Goal: Task Accomplishment & Management: Manage account settings

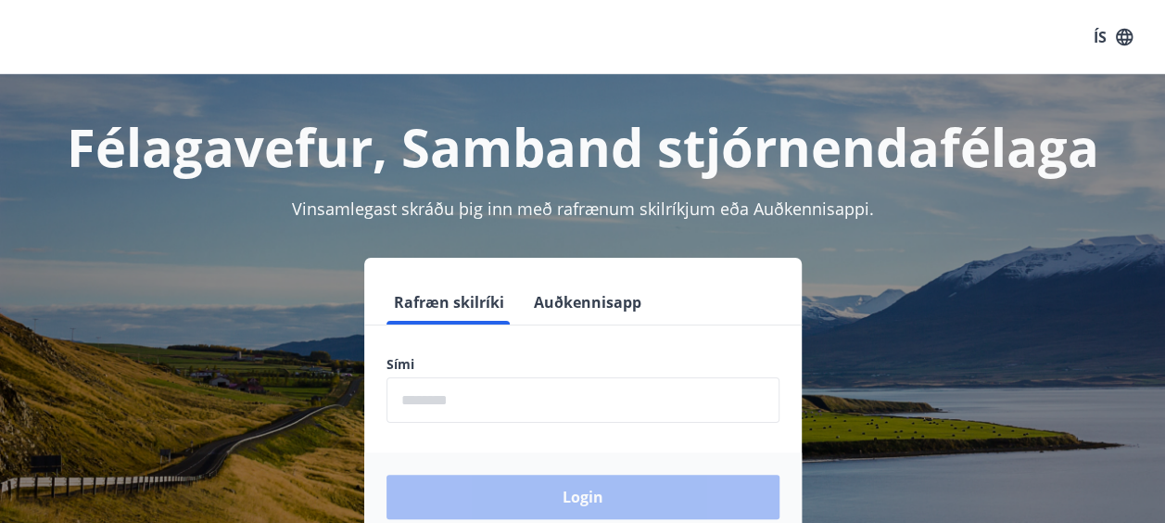
click at [473, 410] on input "phone" at bounding box center [582, 399] width 393 height 45
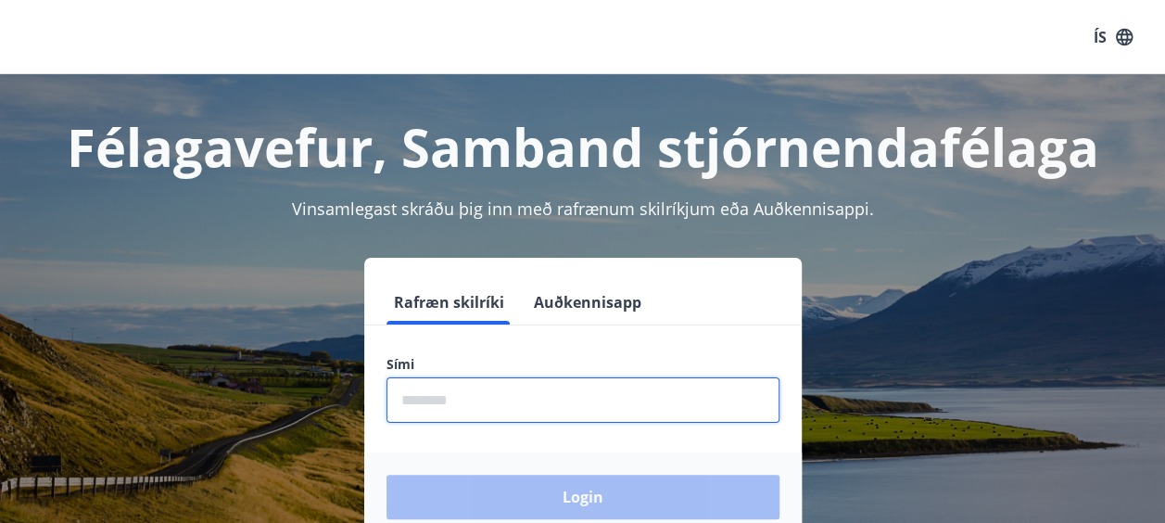
type input "********"
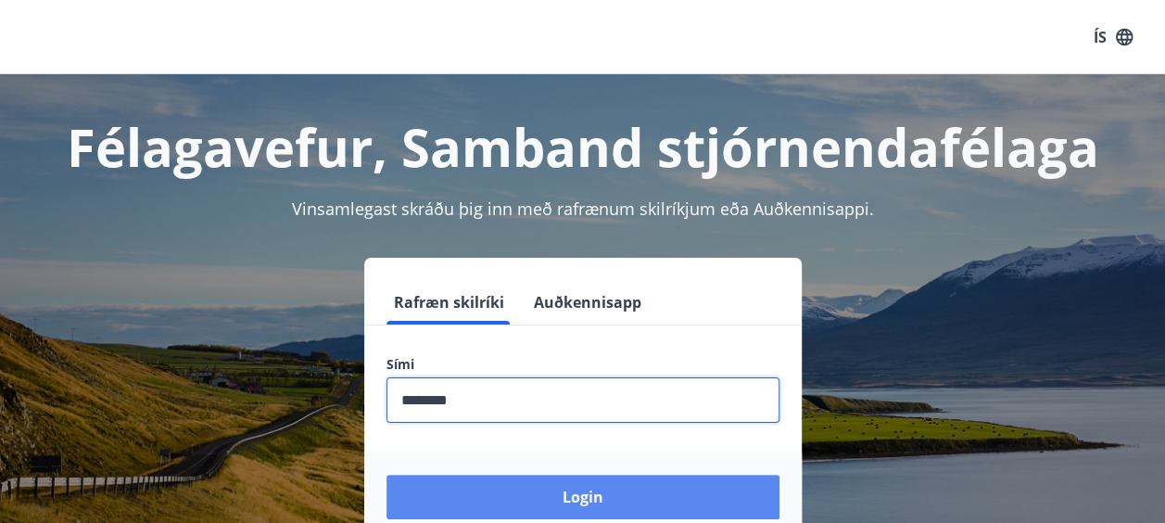
click at [519, 499] on button "Login" at bounding box center [582, 496] width 393 height 44
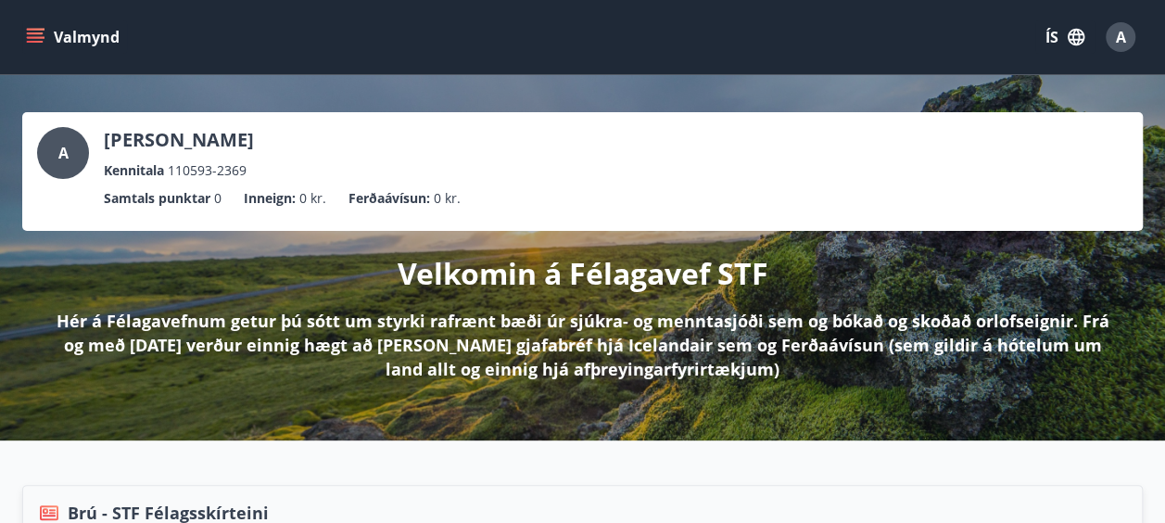
click at [63, 41] on button "Valmynd" at bounding box center [74, 36] width 105 height 33
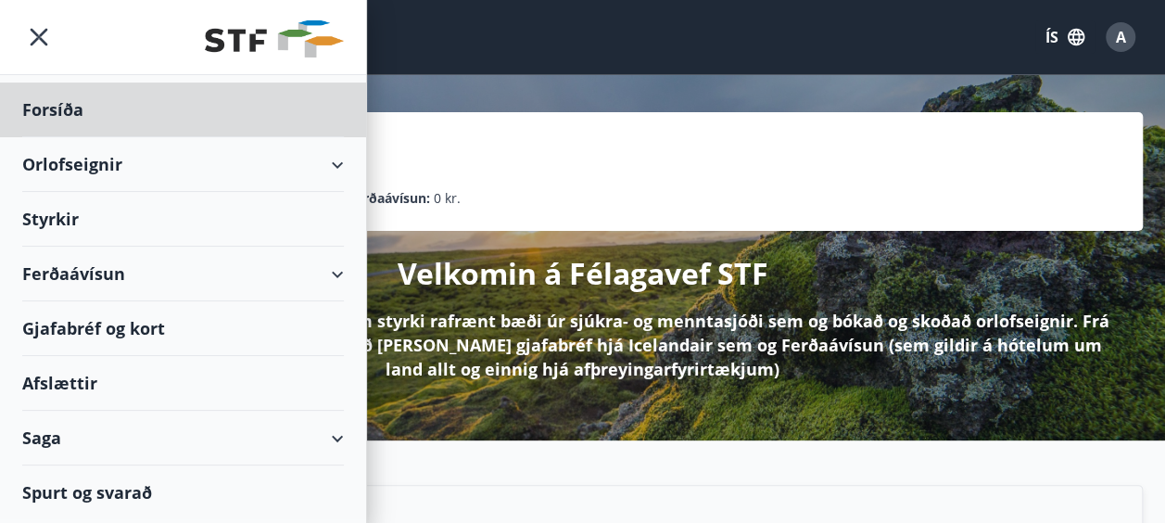
click at [59, 137] on div "Styrkir" at bounding box center [183, 109] width 322 height 55
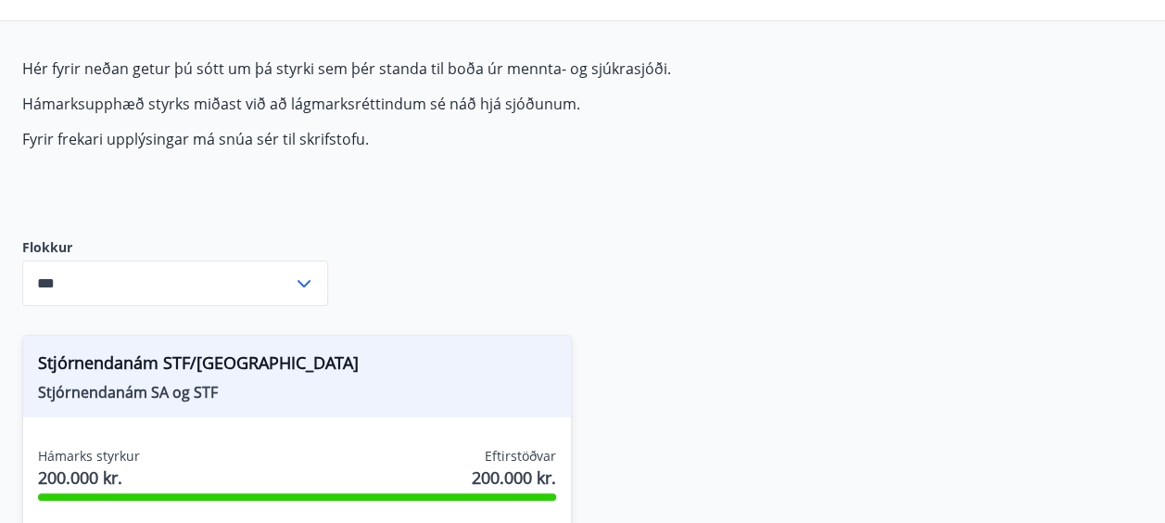
scroll to position [130, 0]
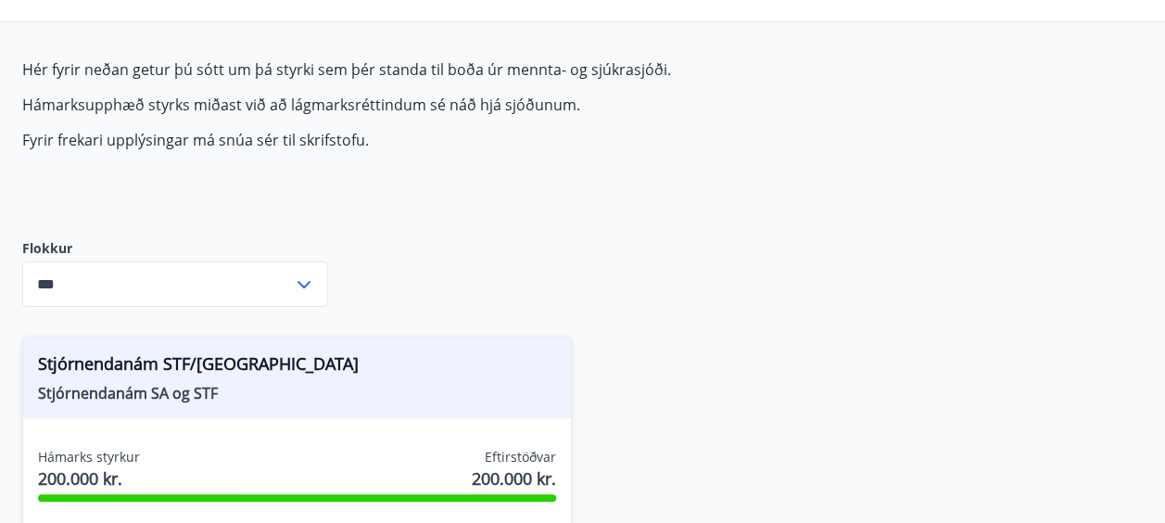
click at [295, 283] on icon at bounding box center [304, 284] width 22 height 22
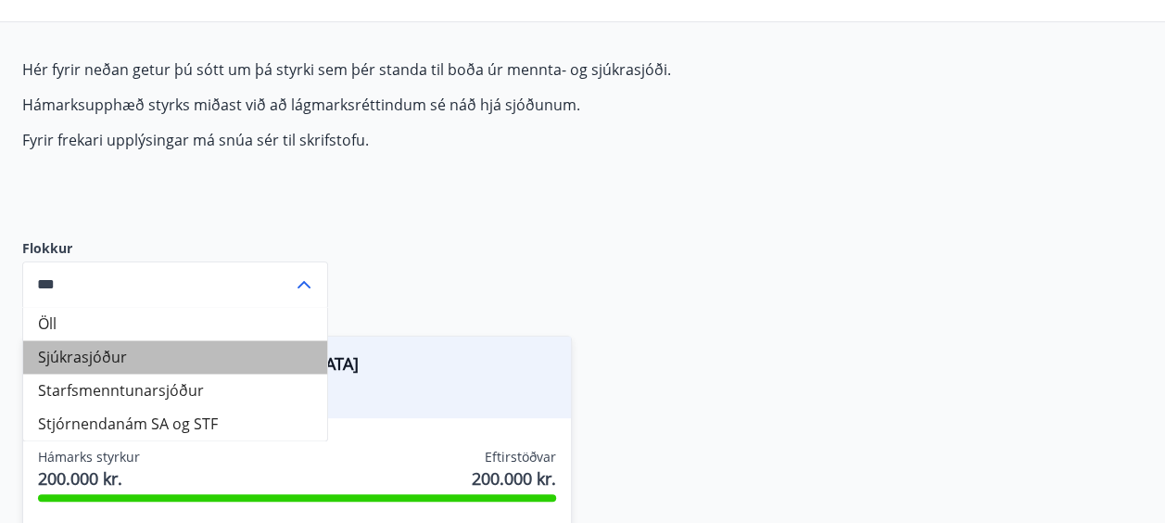
click at [120, 365] on li "Sjúkrasjóður" at bounding box center [175, 356] width 304 height 33
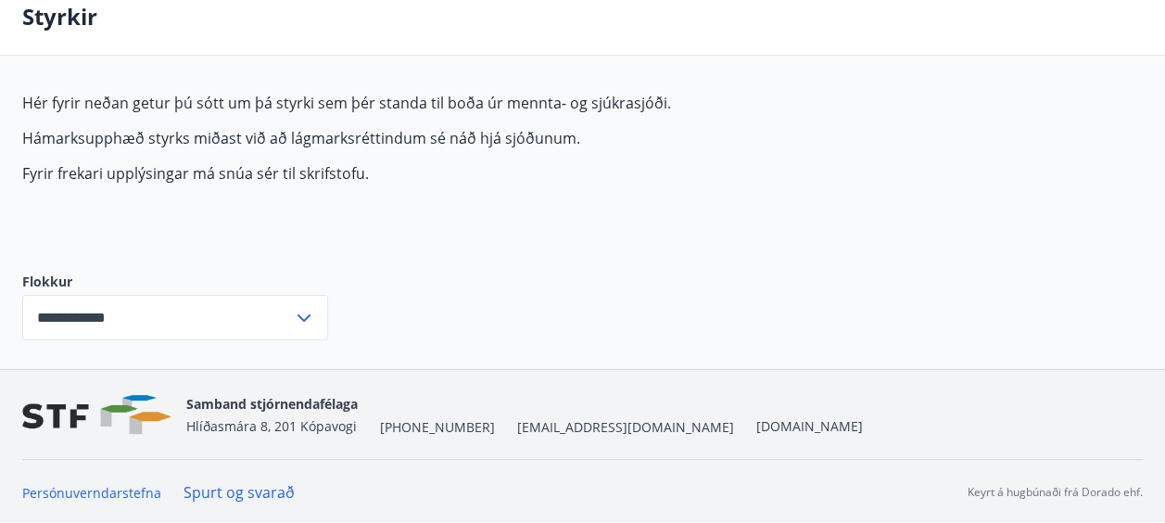
scroll to position [0, 0]
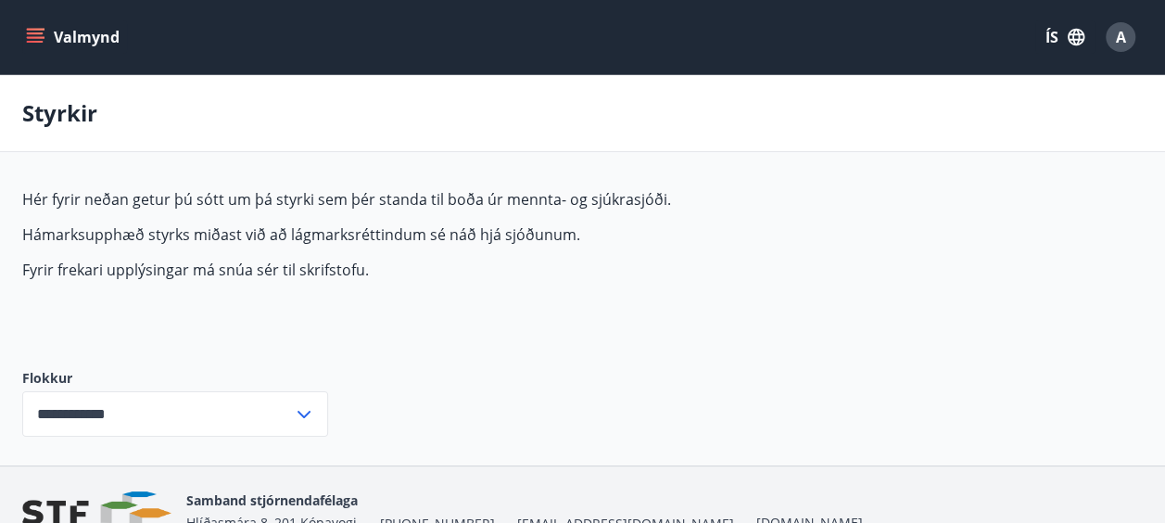
click at [308, 411] on icon at bounding box center [303, 413] width 13 height 7
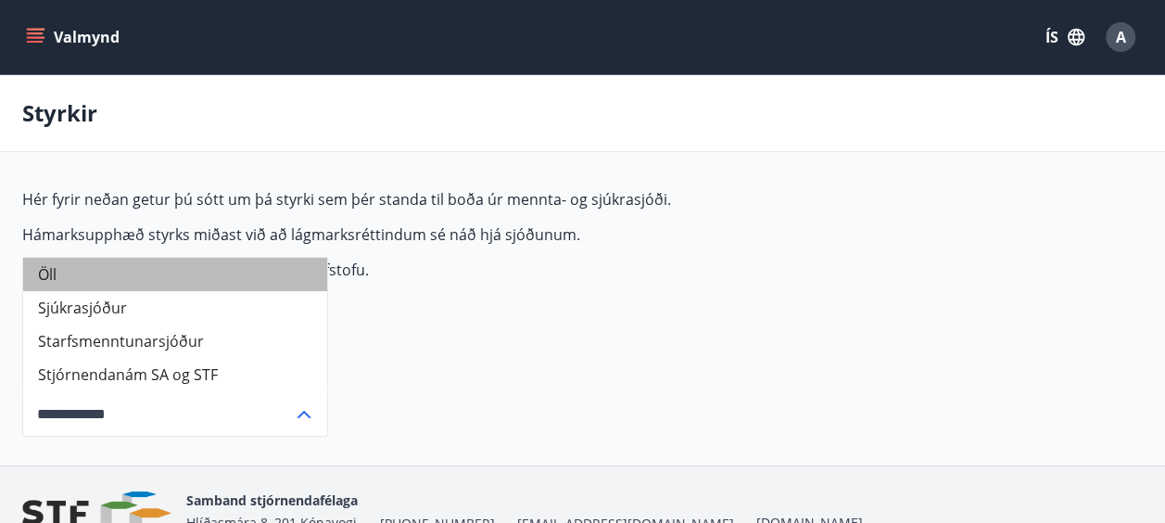
click at [228, 274] on li "Öll" at bounding box center [175, 274] width 304 height 33
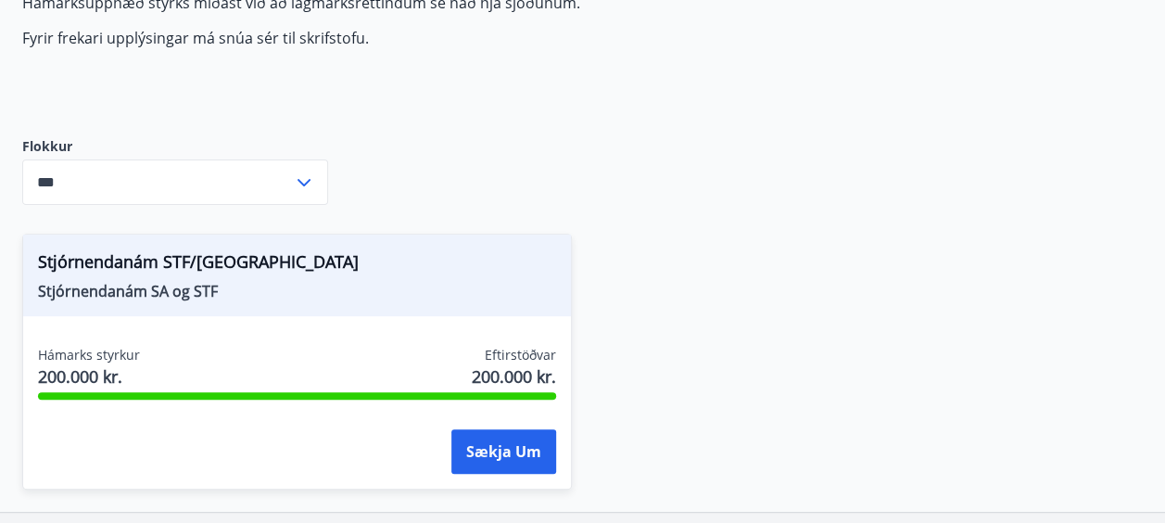
scroll to position [241, 0]
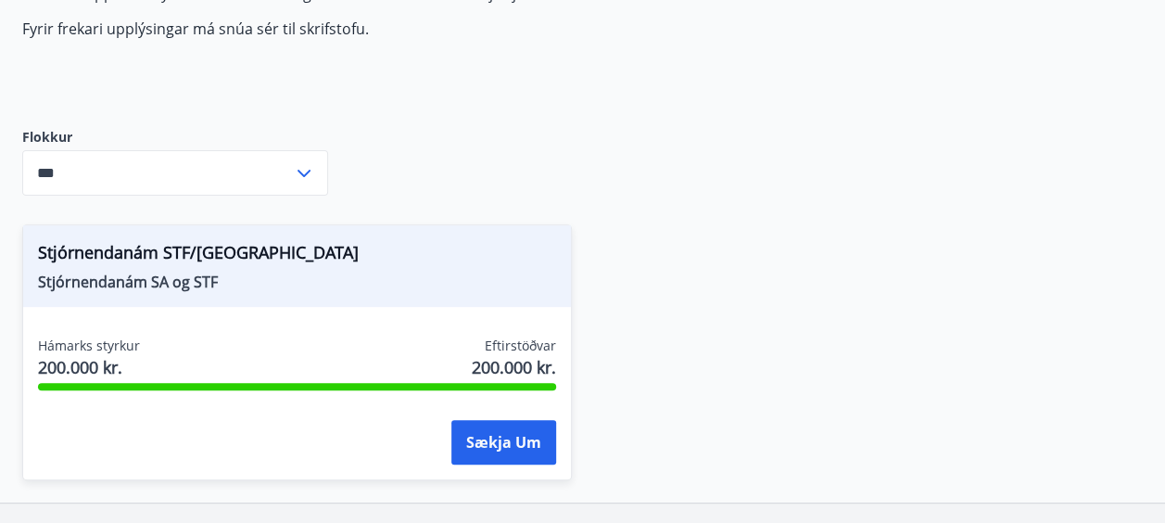
click at [304, 172] on icon at bounding box center [304, 173] width 22 height 22
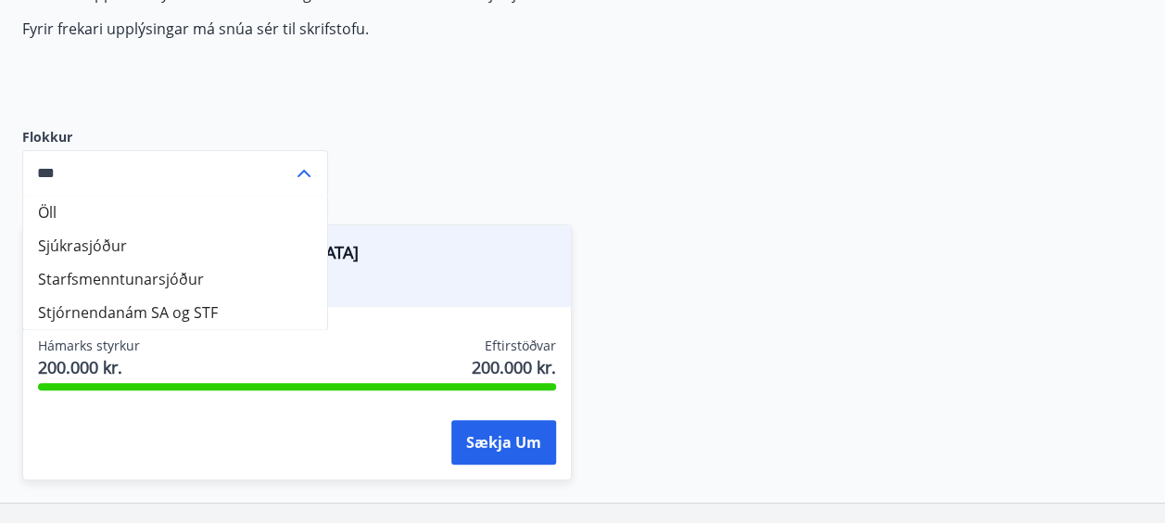
click at [221, 280] on li "Starfsmenntunarsjóður" at bounding box center [175, 278] width 304 height 33
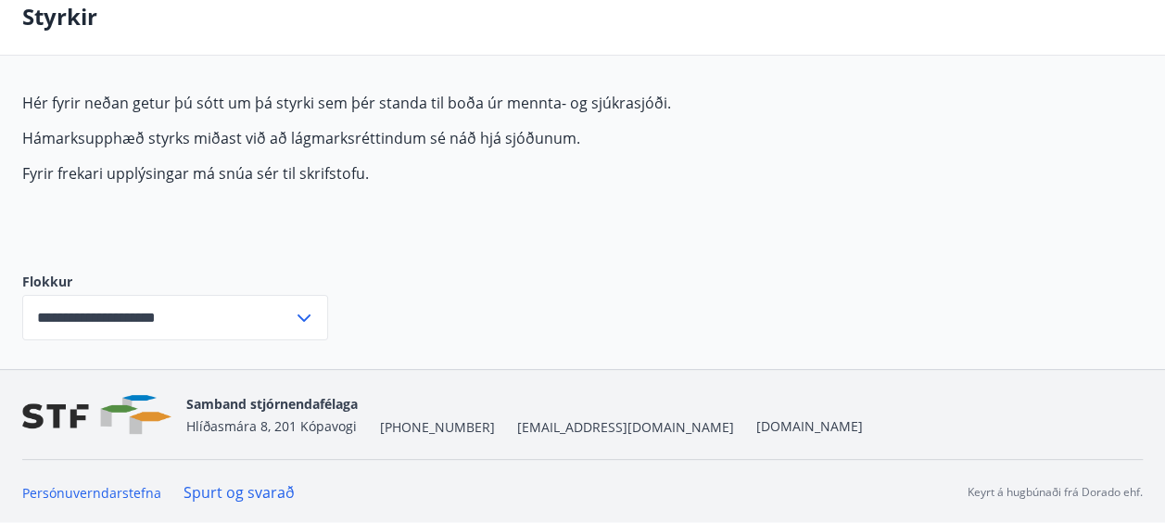
click at [300, 303] on div "**********" at bounding box center [175, 317] width 306 height 45
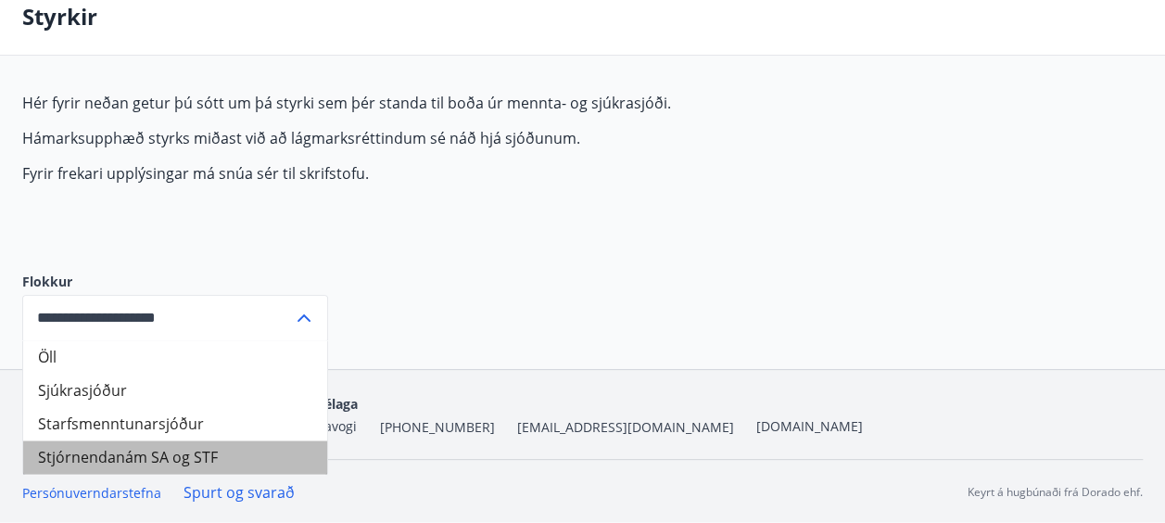
click at [109, 457] on li "Stjórnendanám SA og STF" at bounding box center [175, 456] width 304 height 33
type input "**********"
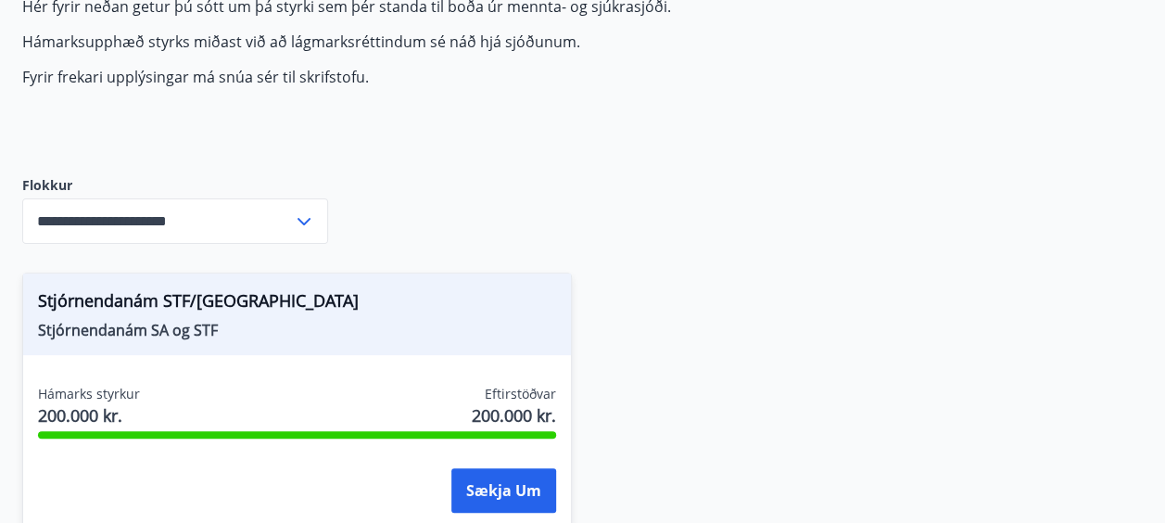
scroll to position [202, 0]
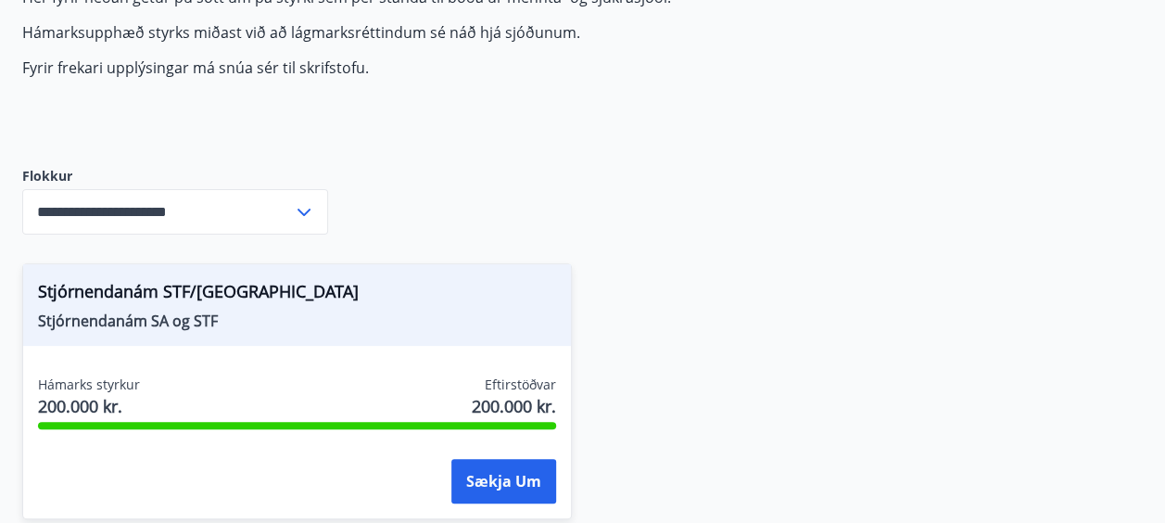
click at [309, 215] on icon at bounding box center [304, 212] width 22 height 22
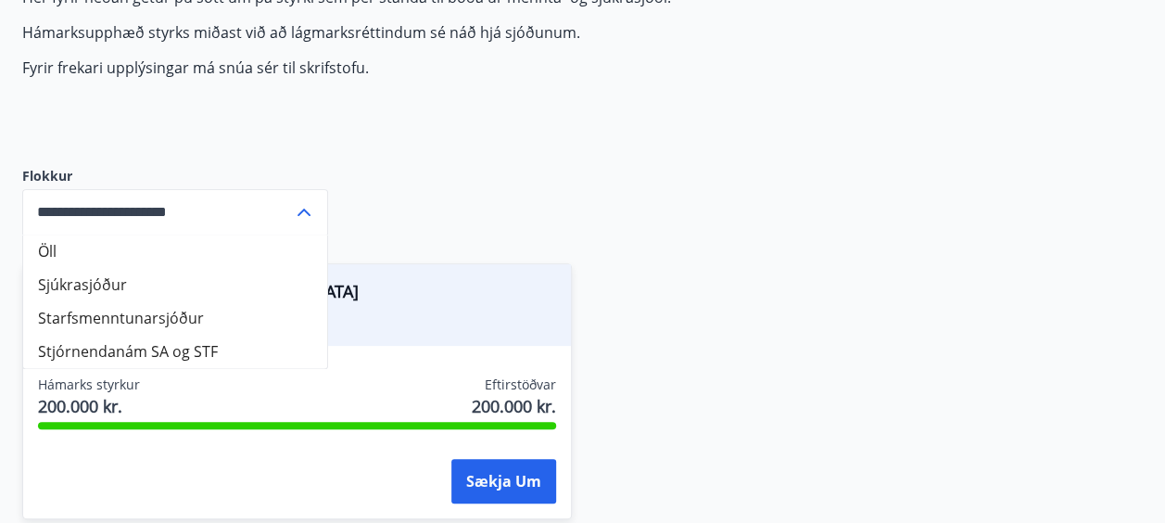
click at [578, 200] on div "**********" at bounding box center [582, 264] width 1120 height 554
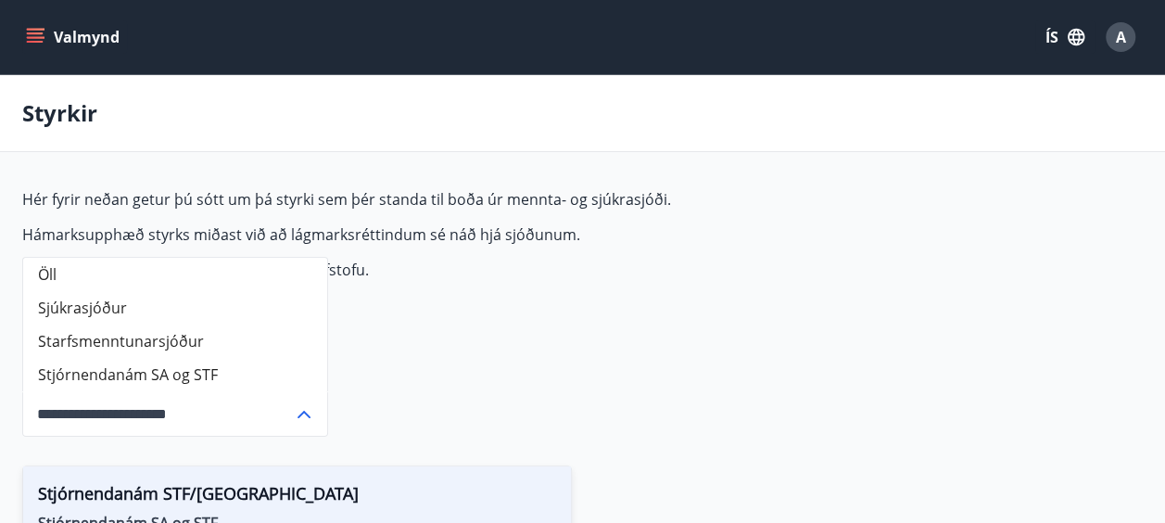
click at [33, 44] on icon "menu" at bounding box center [35, 37] width 19 height 19
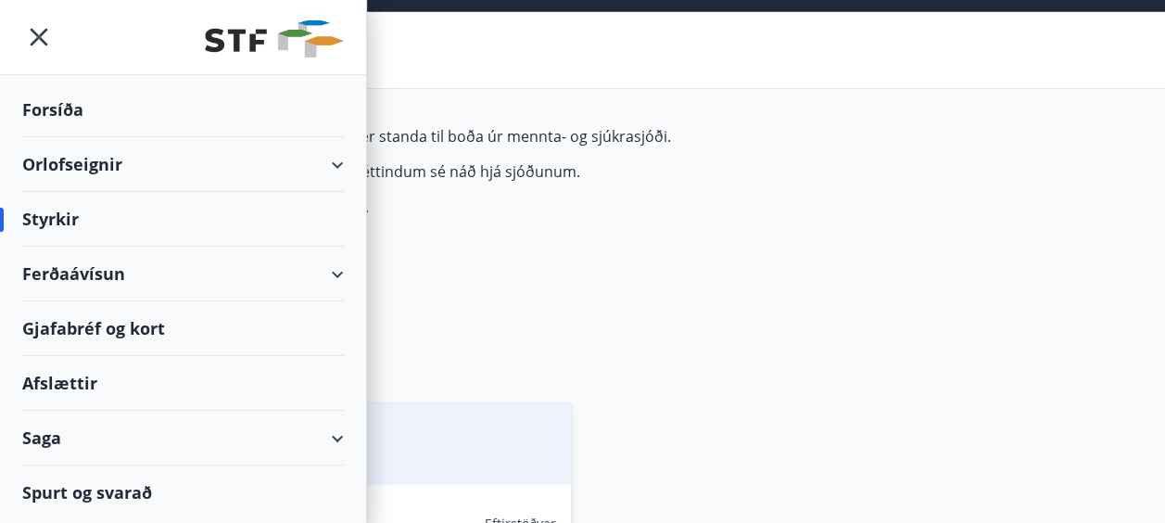
scroll to position [58, 0]
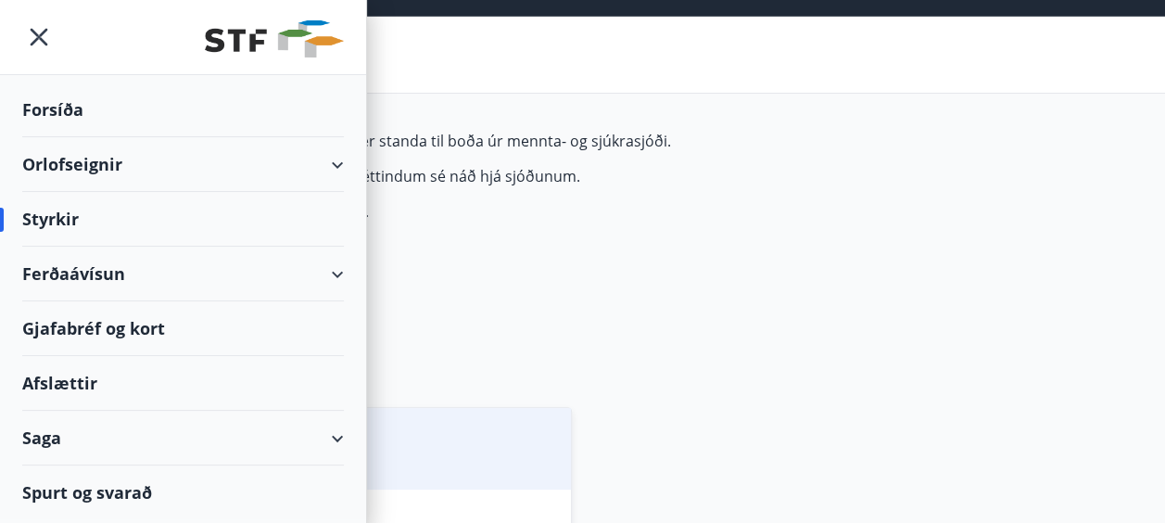
click at [222, 447] on div "Saga" at bounding box center [183, 437] width 322 height 55
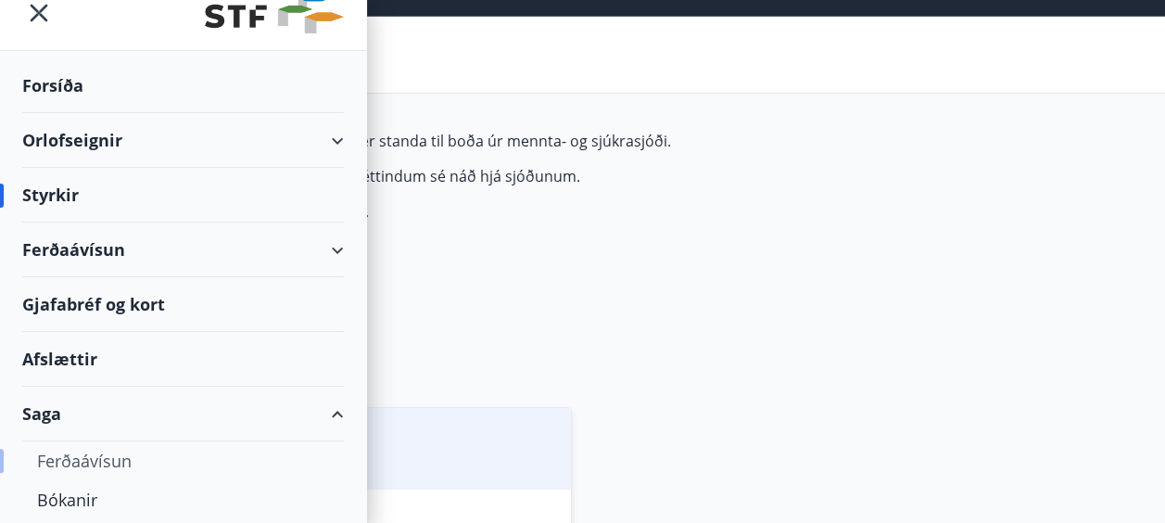
scroll to position [0, 0]
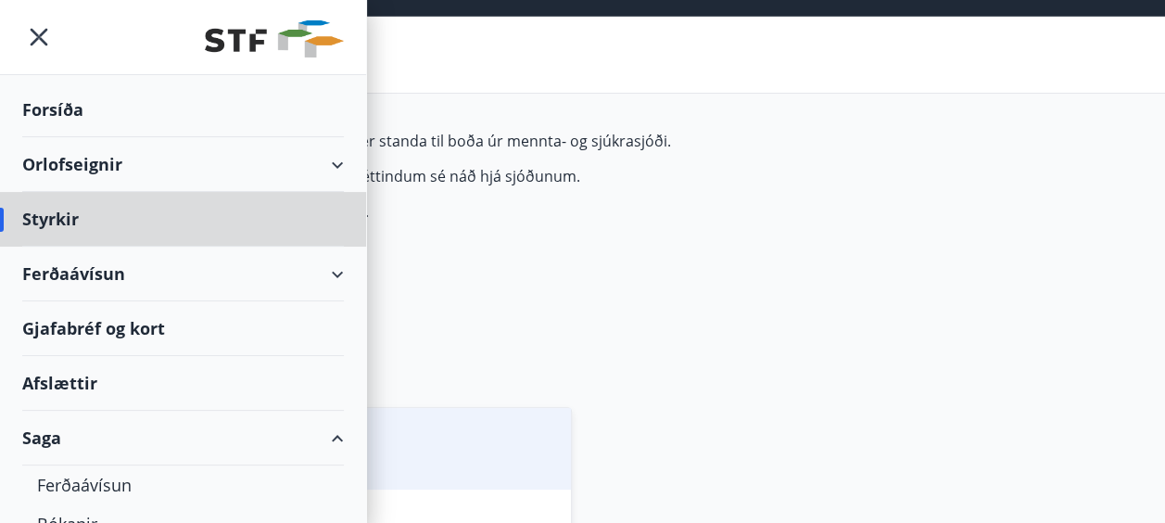
click at [56, 102] on div "Forsíða" at bounding box center [183, 109] width 322 height 55
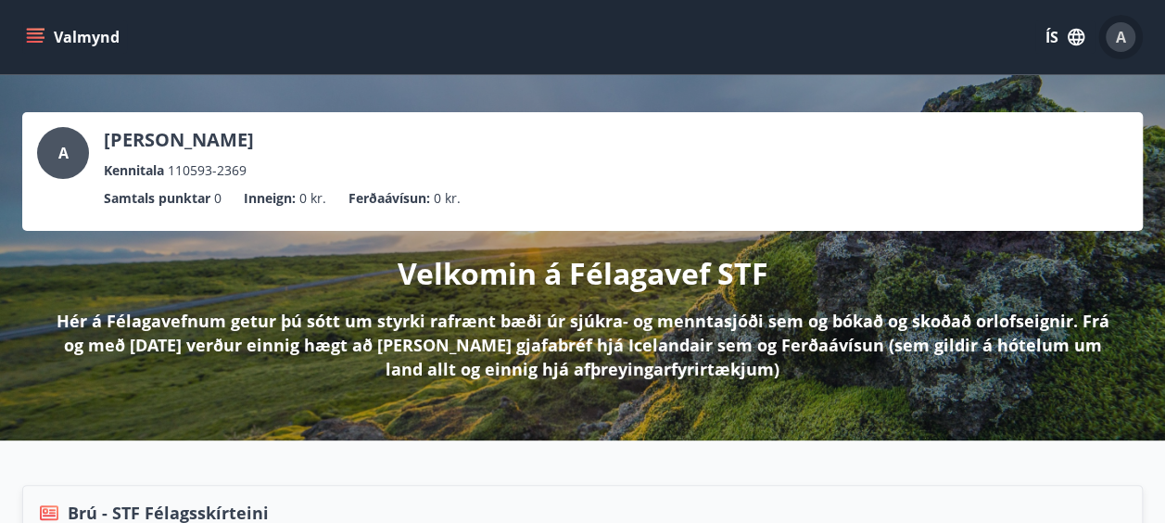
click at [1113, 33] on div "A" at bounding box center [1120, 37] width 30 height 30
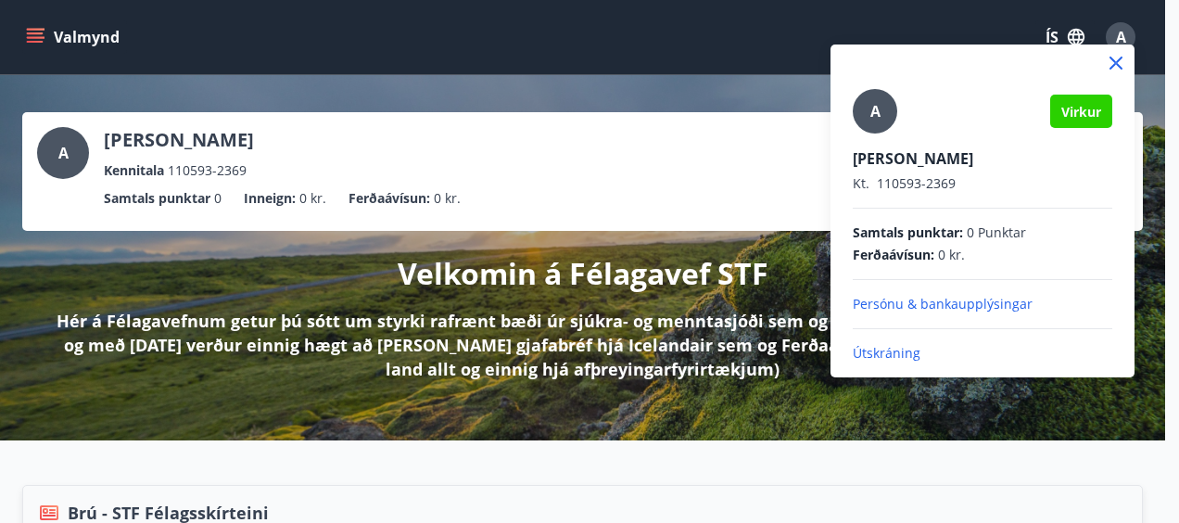
click at [916, 304] on p "Persónu & bankaupplýsingar" at bounding box center [981, 304] width 259 height 19
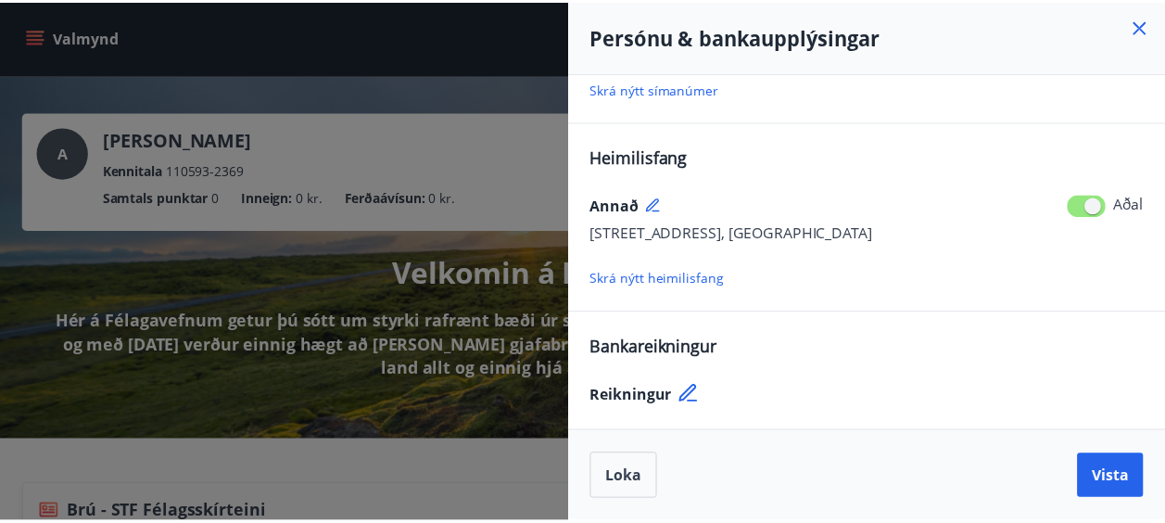
scroll to position [327, 0]
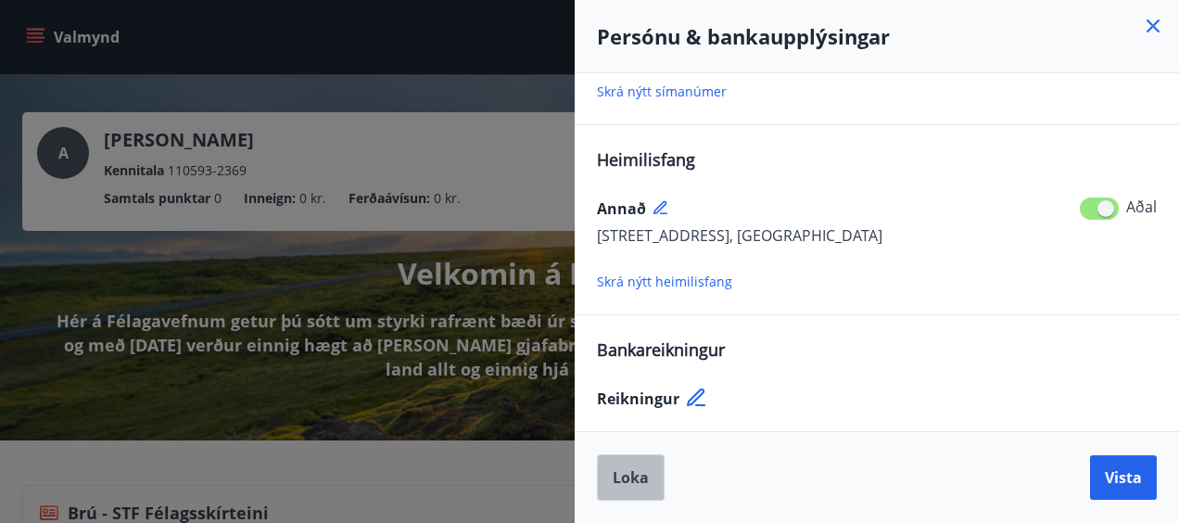
click at [638, 473] on span "Loka" at bounding box center [631, 477] width 36 height 20
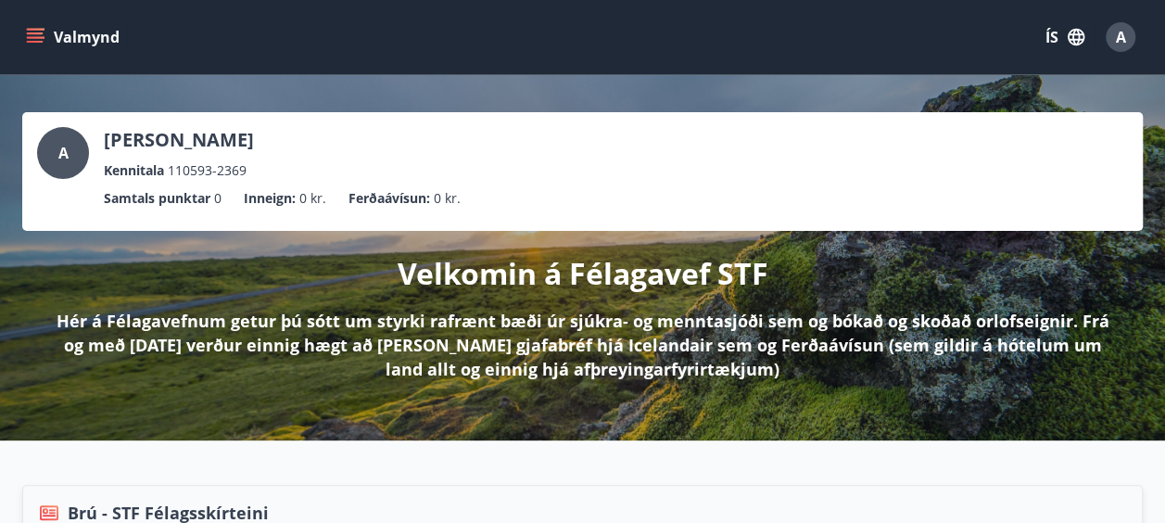
click at [44, 31] on button "Valmynd" at bounding box center [74, 36] width 105 height 33
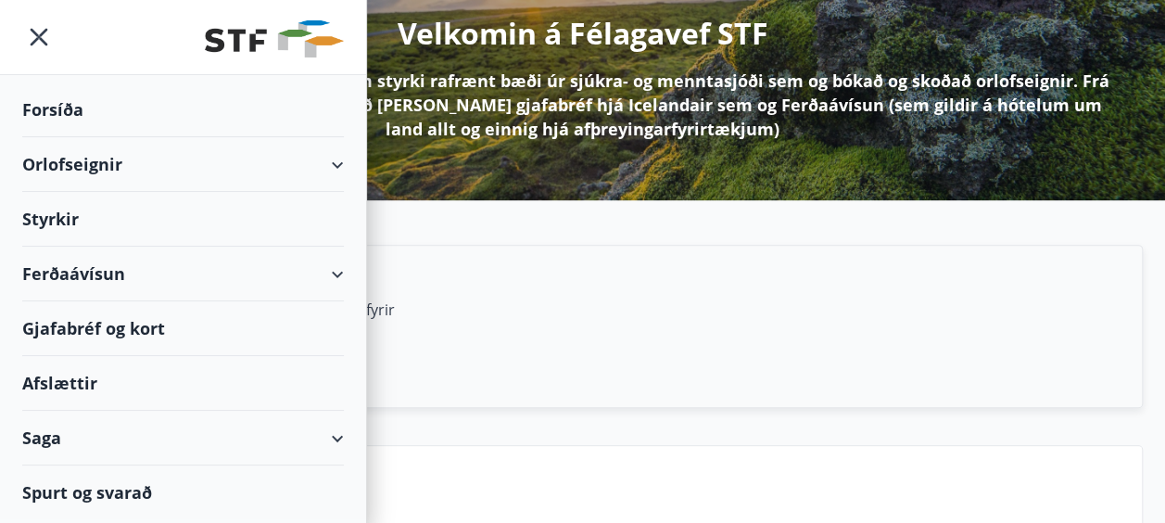
scroll to position [238, 0]
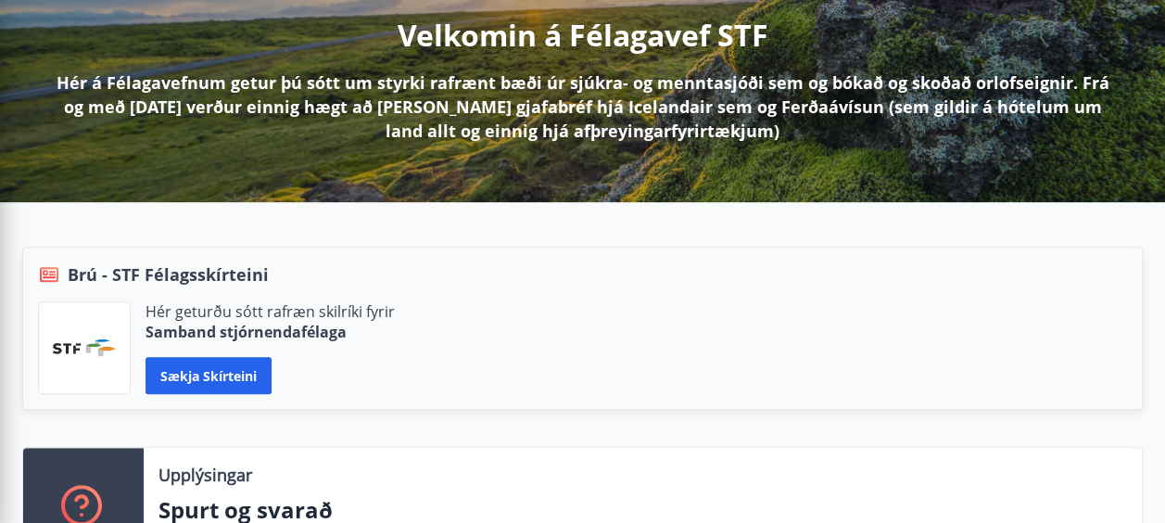
click at [641, 417] on div "Brú - STF Félagsskírteini Hér geturðu sótt rafræn skilríki fyrir Samband stjórn…" at bounding box center [571, 346] width 1143 height 200
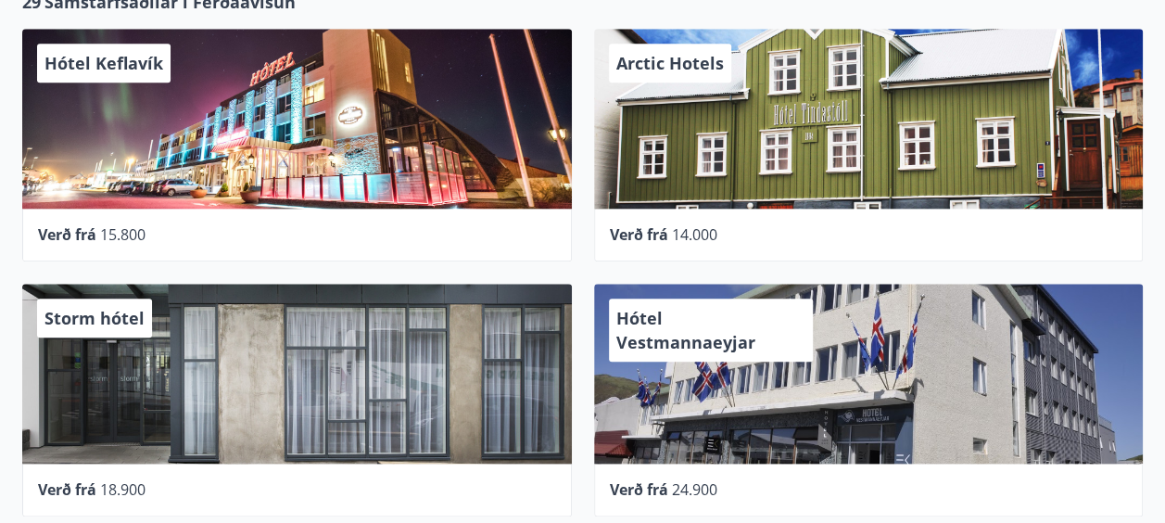
scroll to position [0, 0]
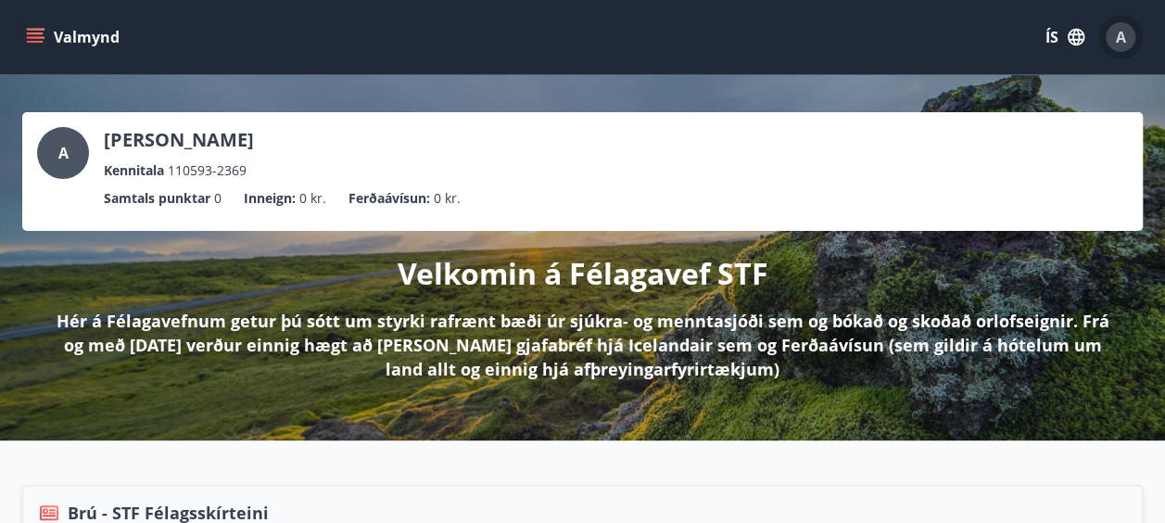
click at [1125, 44] on div "A" at bounding box center [1120, 37] width 30 height 30
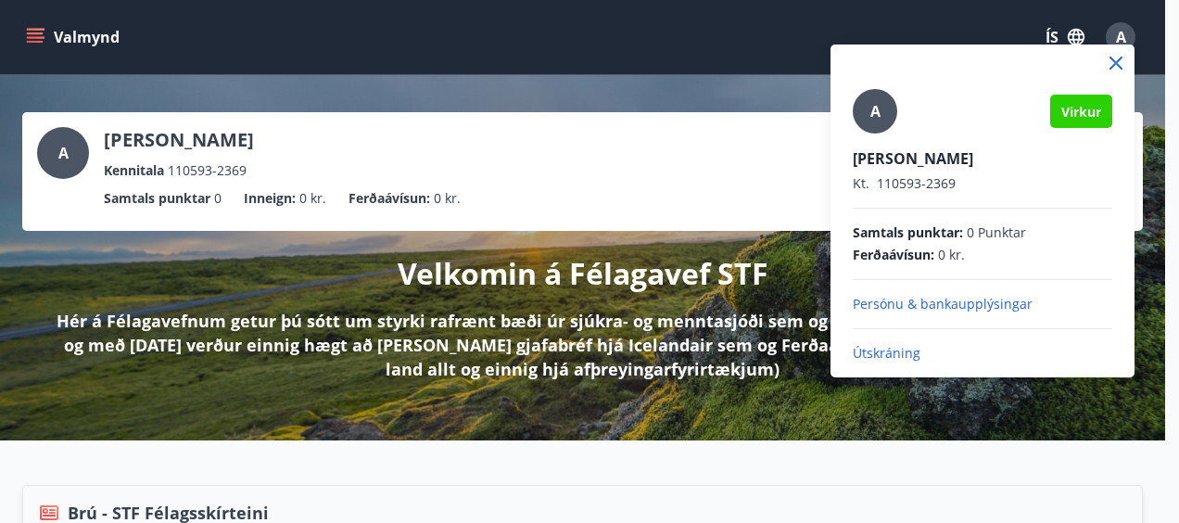
click at [606, 221] on div at bounding box center [589, 261] width 1179 height 523
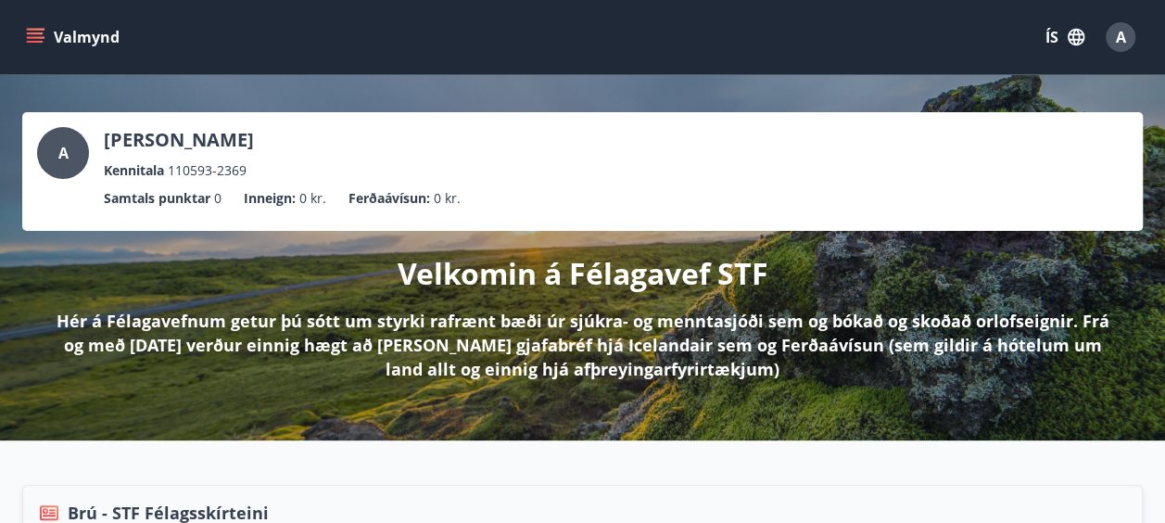
click at [44, 24] on button "Valmynd" at bounding box center [74, 36] width 105 height 33
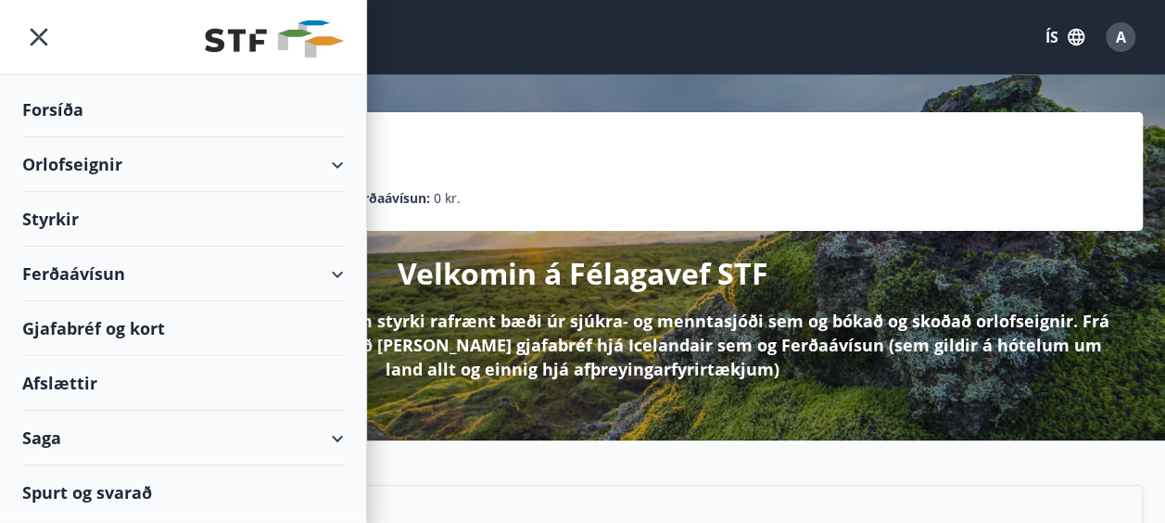
click at [85, 165] on div "Orlofseignir" at bounding box center [183, 164] width 322 height 55
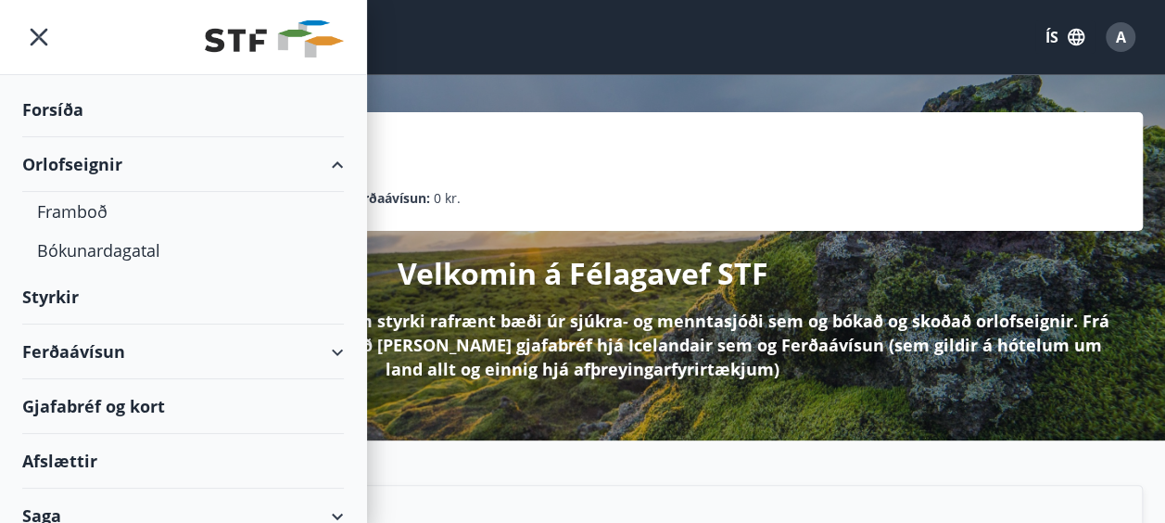
click at [85, 165] on div "Orlofseignir" at bounding box center [183, 164] width 322 height 55
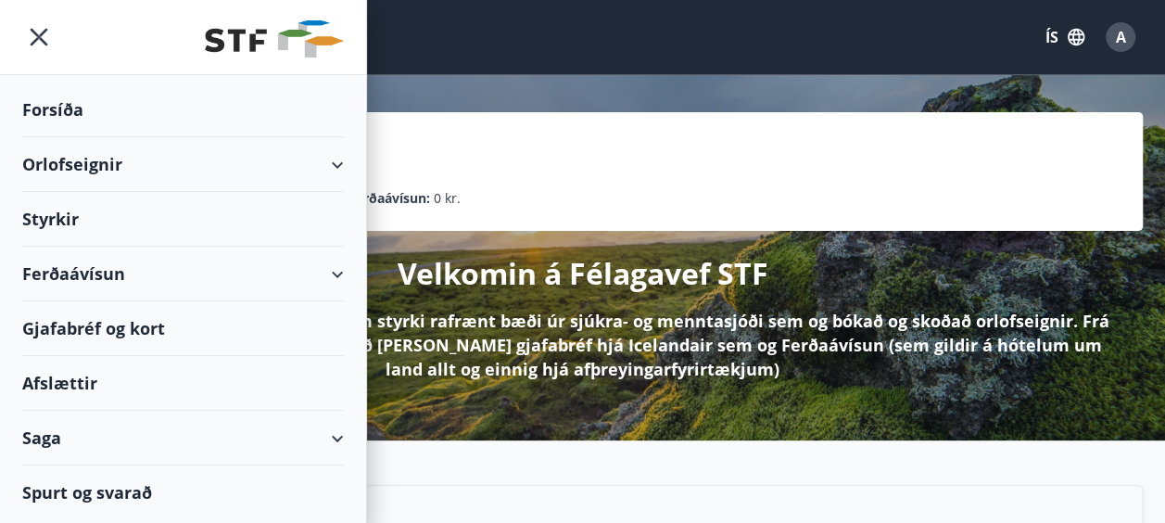
click at [82, 433] on div "Saga" at bounding box center [183, 437] width 322 height 55
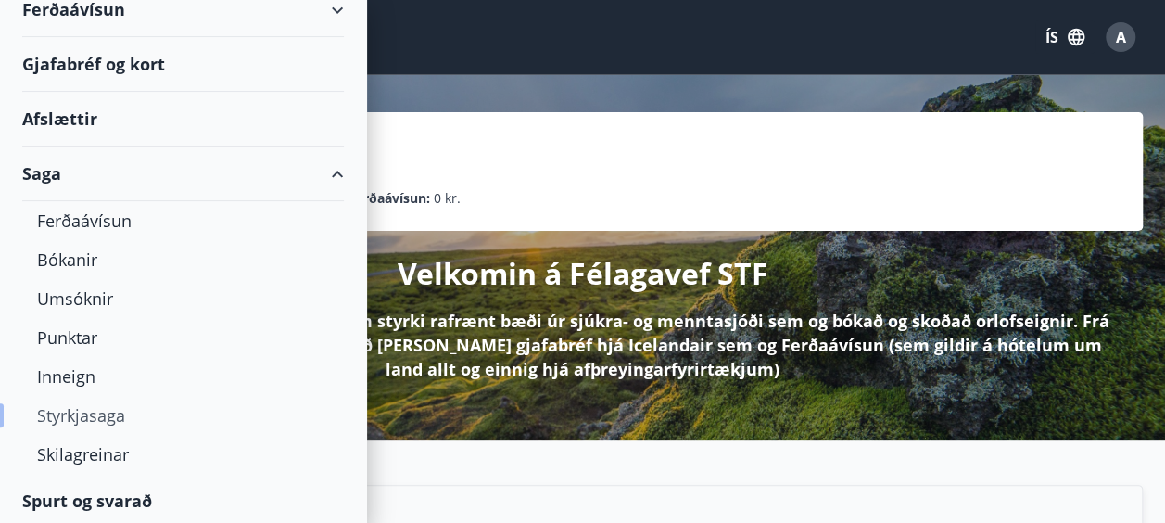
scroll to position [265, 0]
click at [78, 374] on div "Inneign" at bounding box center [183, 375] width 292 height 39
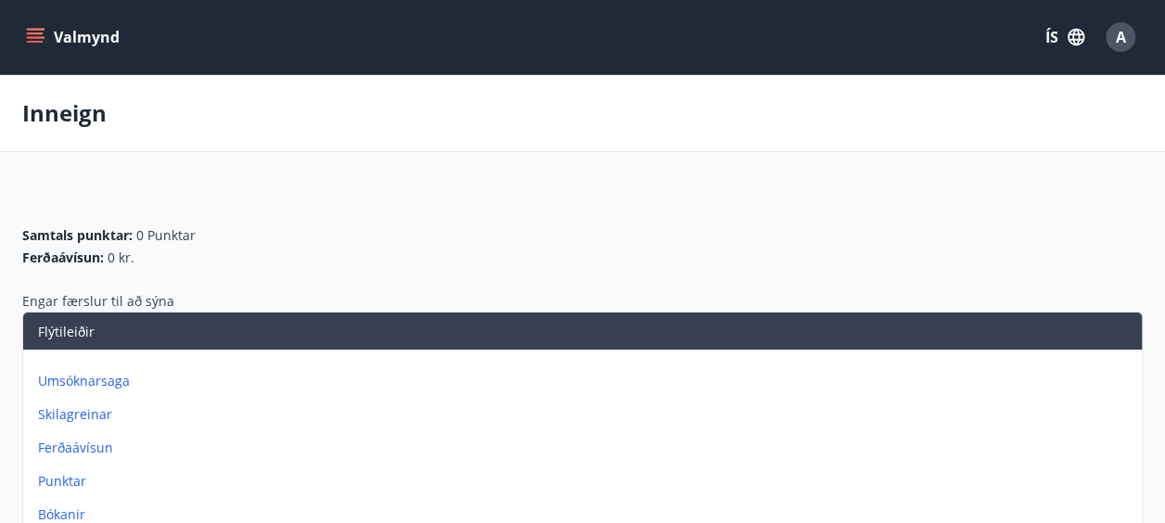
click at [37, 32] on icon "menu" at bounding box center [35, 33] width 17 height 2
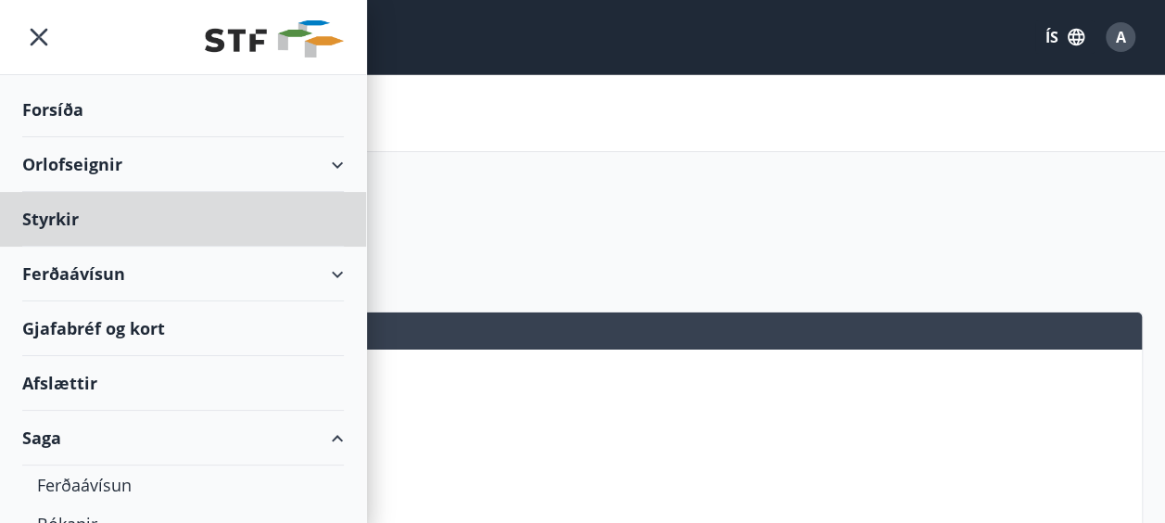
click at [43, 106] on div "Forsíða" at bounding box center [183, 109] width 322 height 55
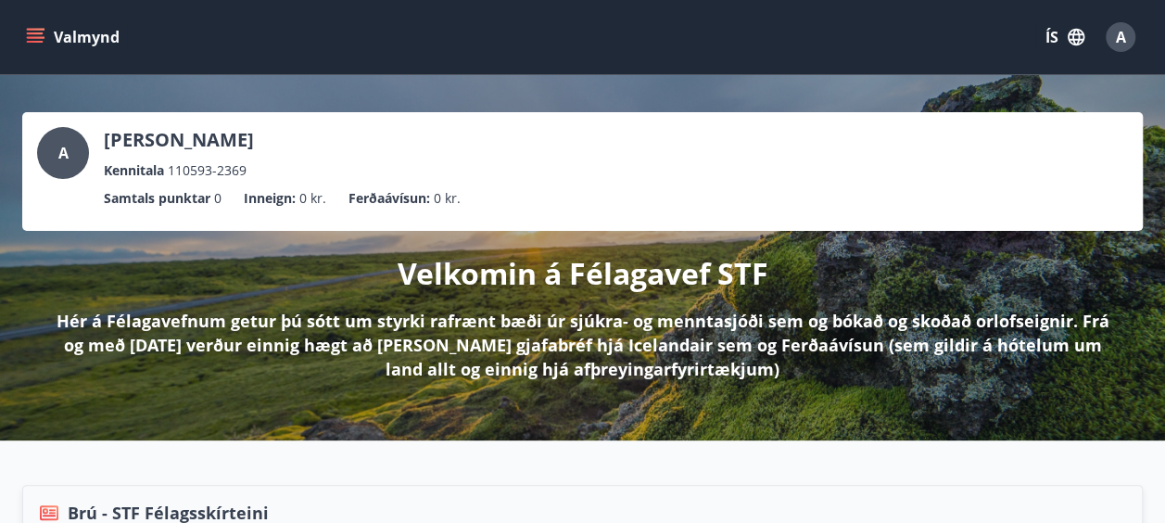
click at [79, 157] on div "A" at bounding box center [63, 153] width 52 height 52
click at [680, 388] on div "A Anna Lotta Michaelsdóttir Kennitala 110593-2369 Samtals punktar 0 Inneign : 0…" at bounding box center [582, 257] width 1165 height 365
click at [1047, 35] on button "ÍS" at bounding box center [1064, 36] width 59 height 33
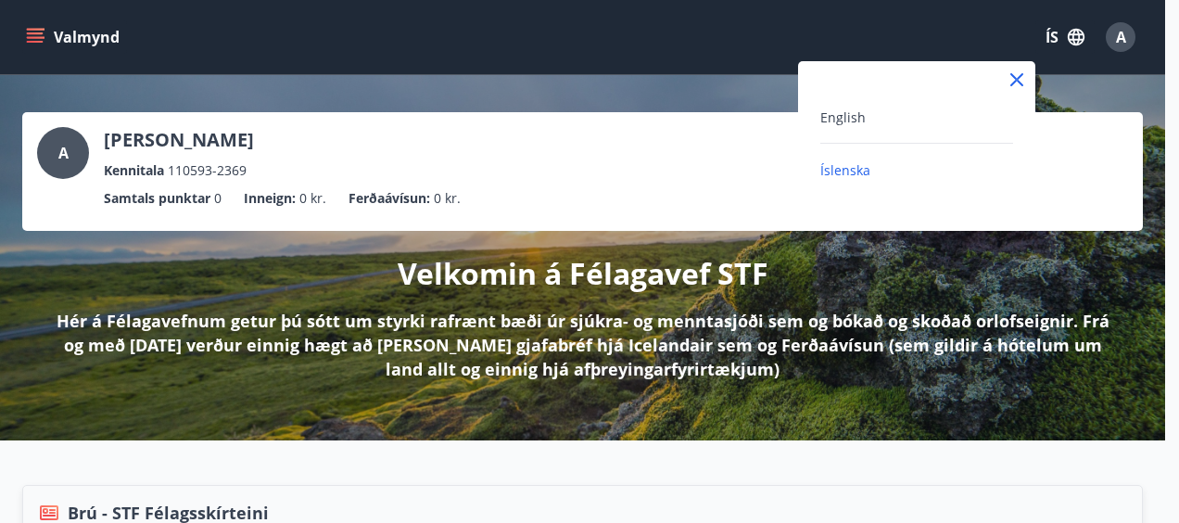
click at [823, 167] on span "Íslenska" at bounding box center [845, 170] width 50 height 18
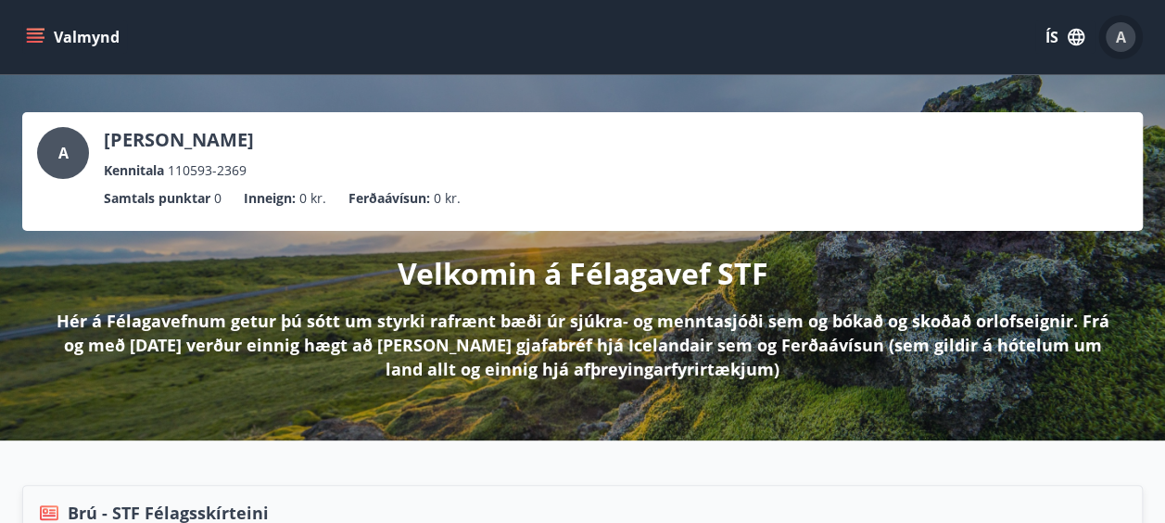
click at [1118, 52] on button "A" at bounding box center [1120, 37] width 44 height 44
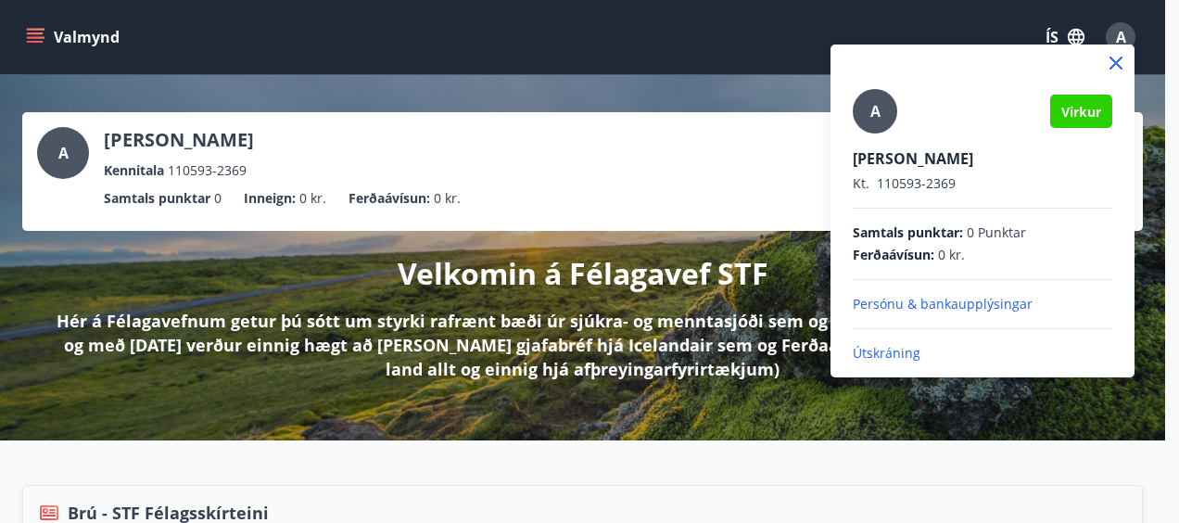
click at [893, 354] on p "Útskráning" at bounding box center [981, 353] width 259 height 19
